Goal: Task Accomplishment & Management: Manage account settings

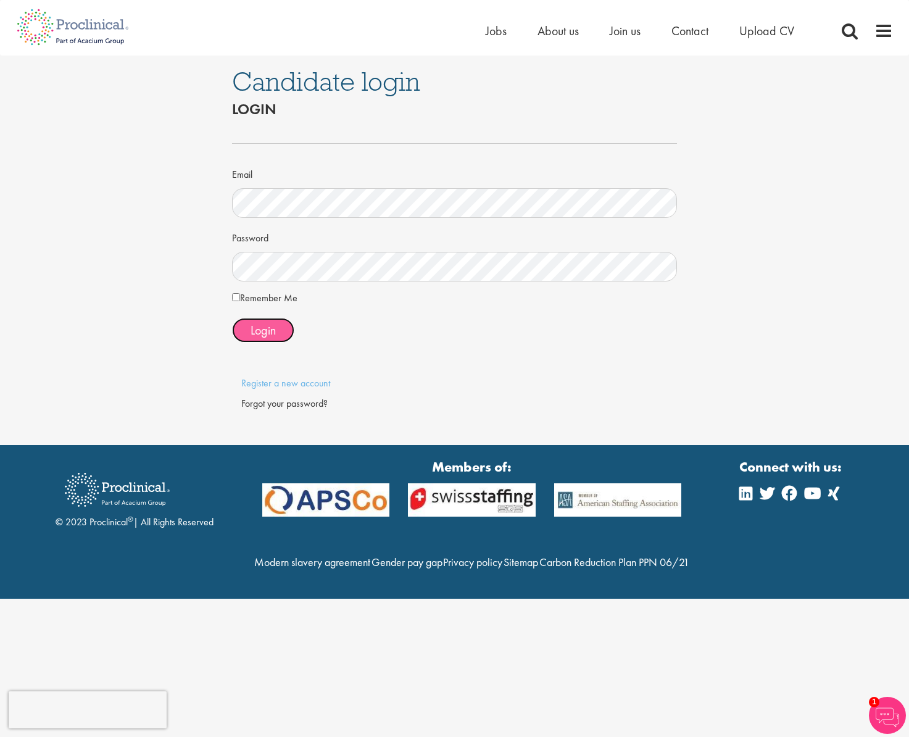
click at [255, 336] on span "Login" at bounding box center [262, 330] width 25 height 16
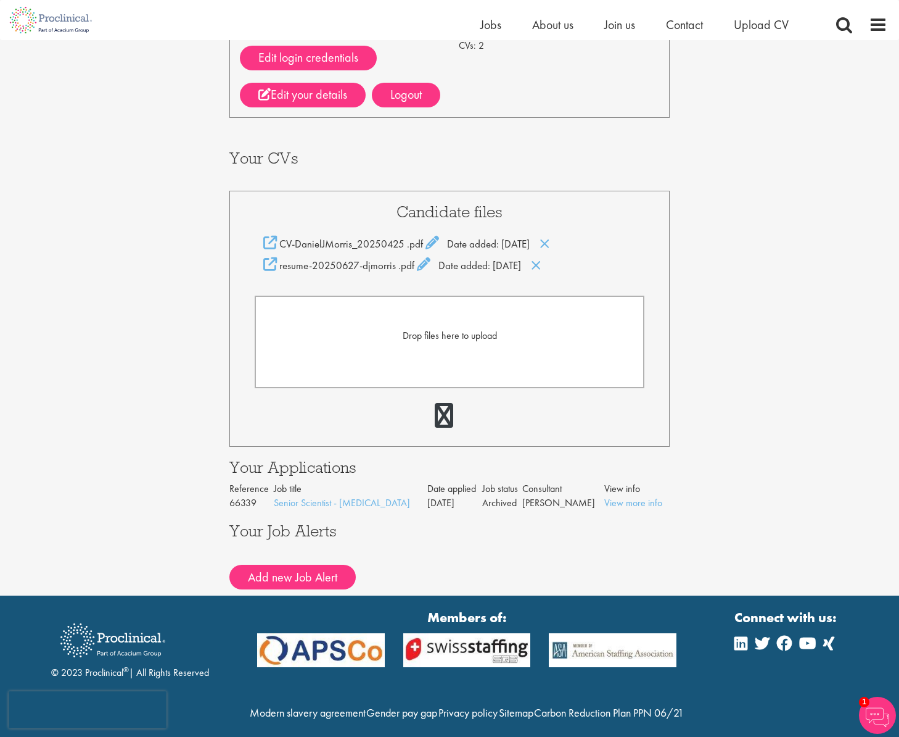
scroll to position [169, 0]
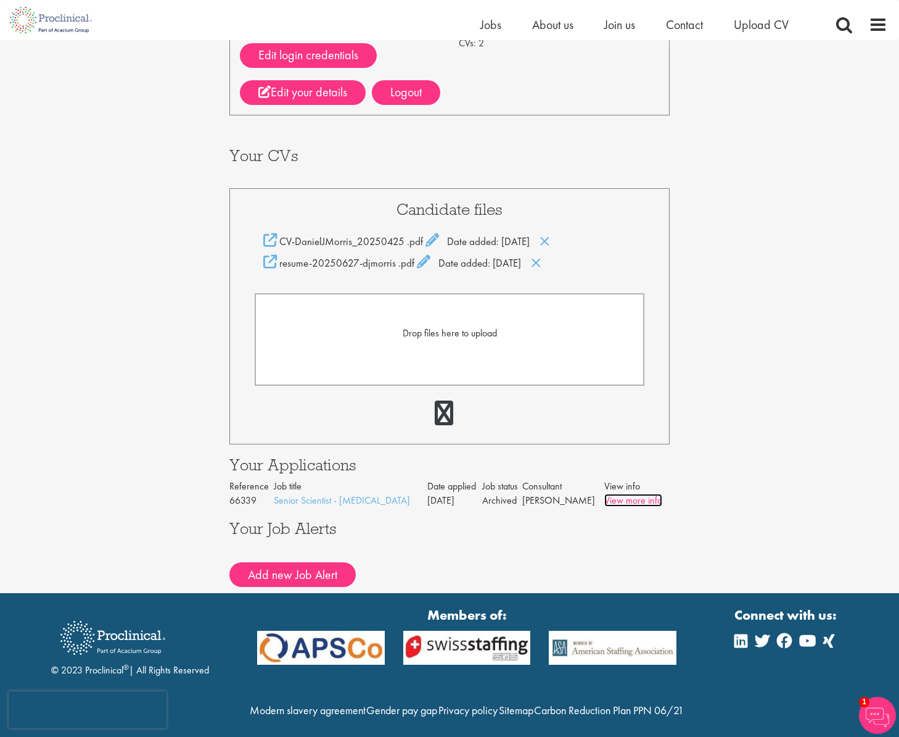
click at [632, 494] on link "View more info" at bounding box center [634, 500] width 58 height 13
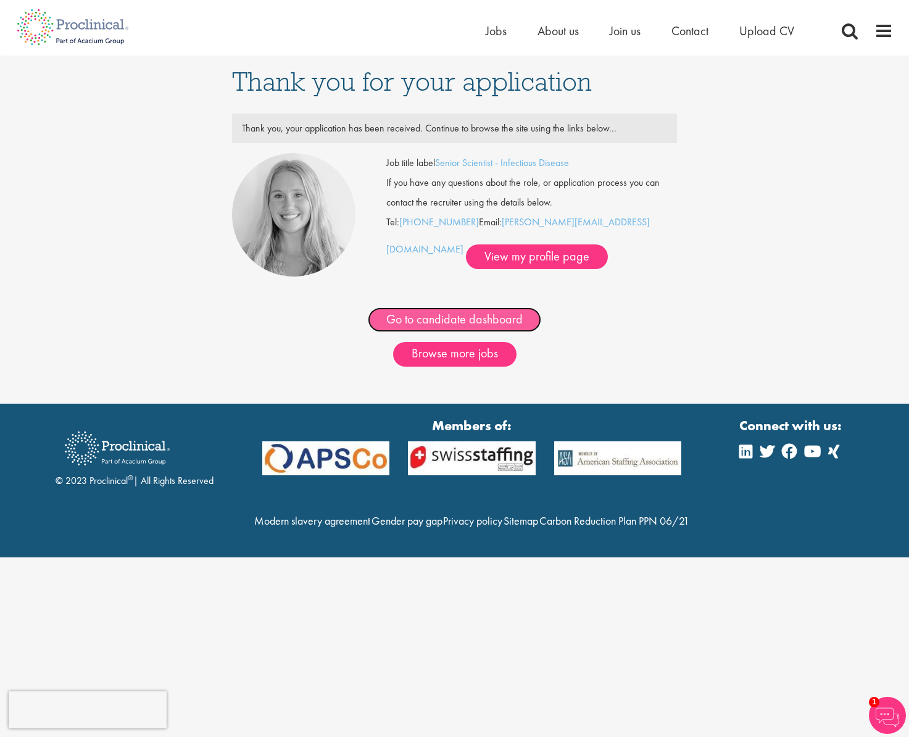
click at [494, 320] on link "Go to candidate dashboard" at bounding box center [454, 319] width 173 height 25
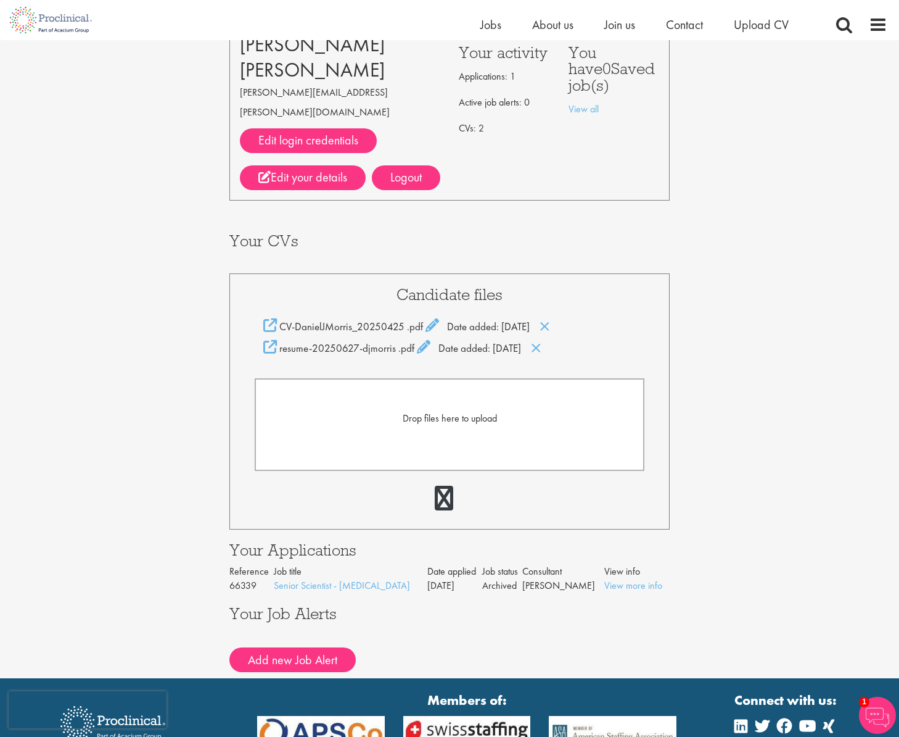
scroll to position [94, 0]
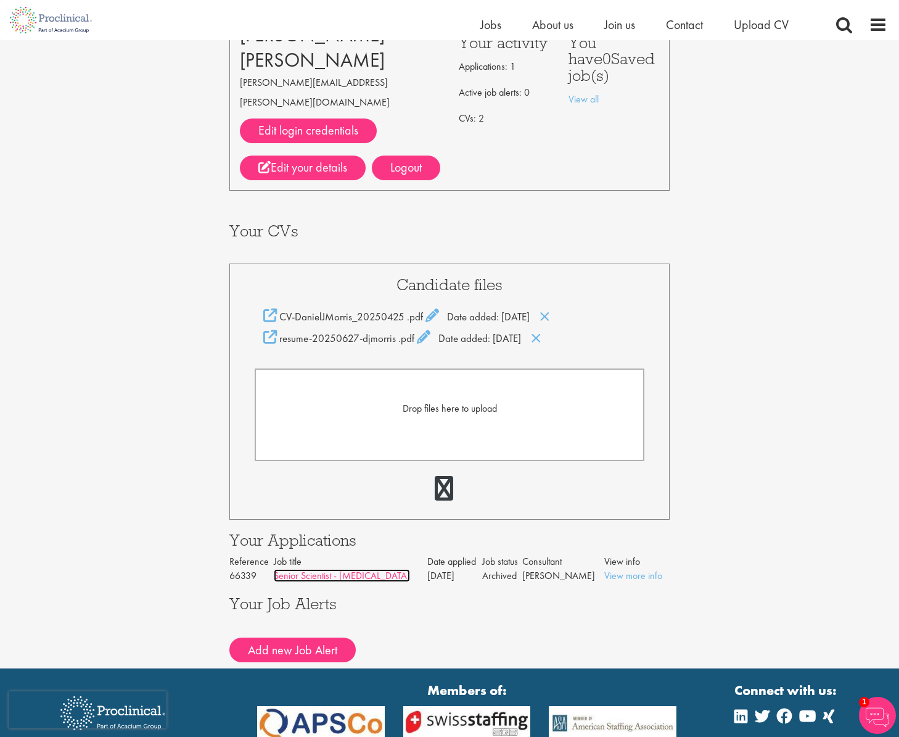
click at [336, 569] on link "Senior Scientist - [MEDICAL_DATA]" at bounding box center [342, 575] width 136 height 13
